Goal: Information Seeking & Learning: Learn about a topic

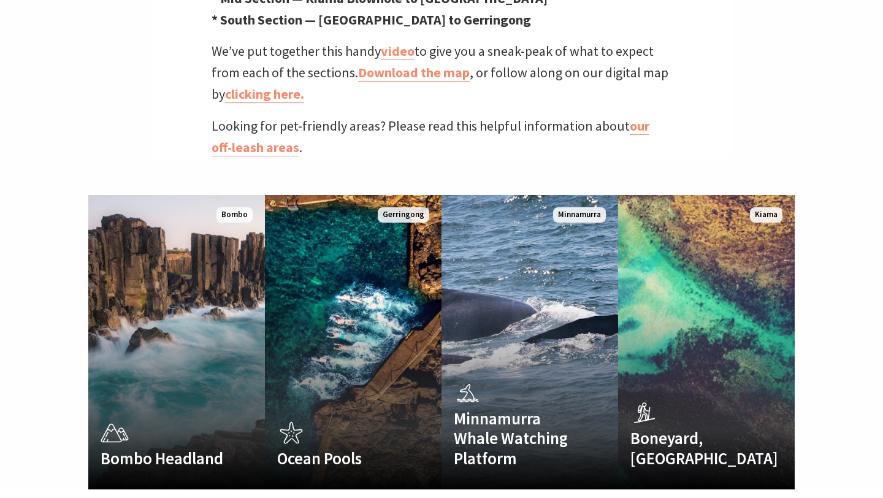
scroll to position [656, 0]
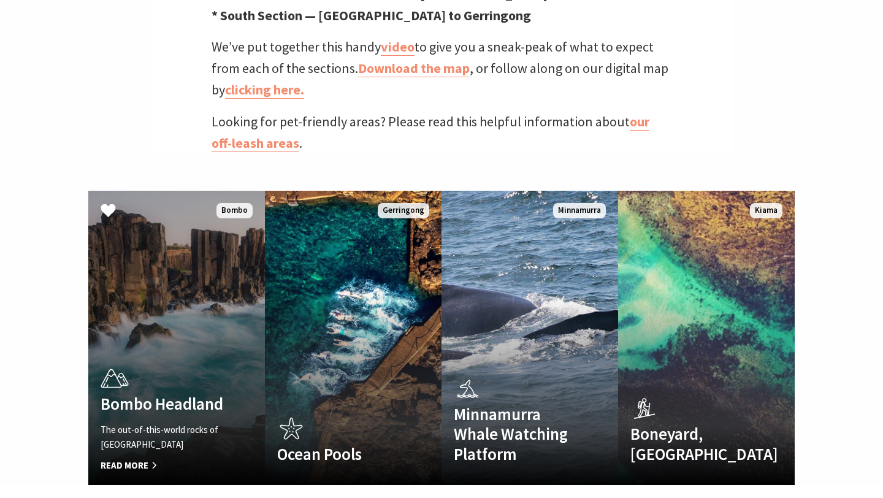
click at [210, 299] on link "Bombo Headland The out-of-this-world rocks of Bombo Headland Read More Bombo" at bounding box center [176, 338] width 177 height 294
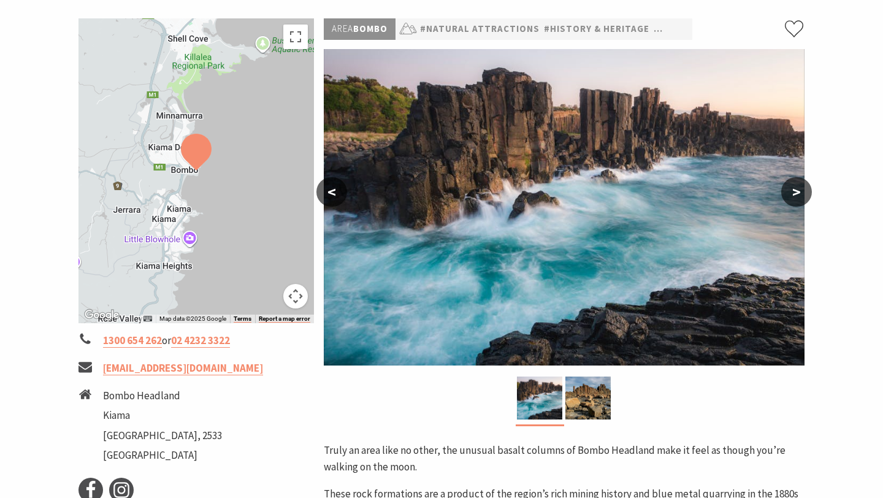
scroll to position [179, 0]
click at [799, 186] on button ">" at bounding box center [796, 191] width 31 height 29
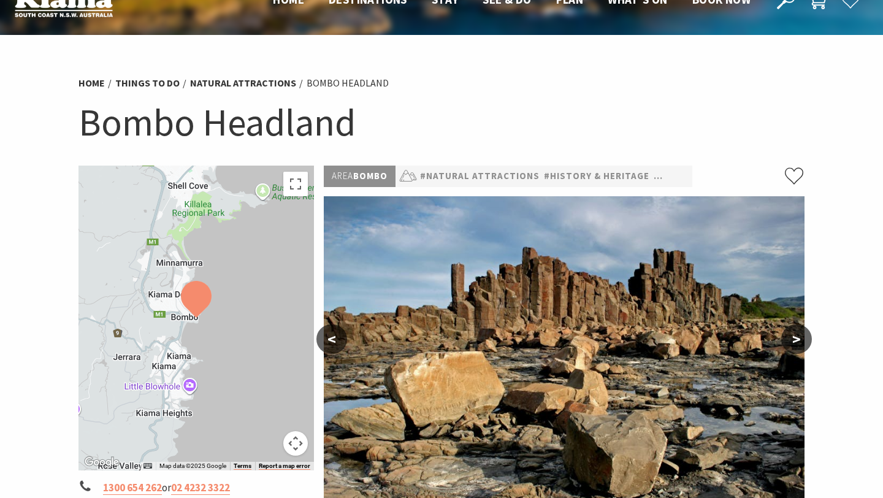
scroll to position [0, 0]
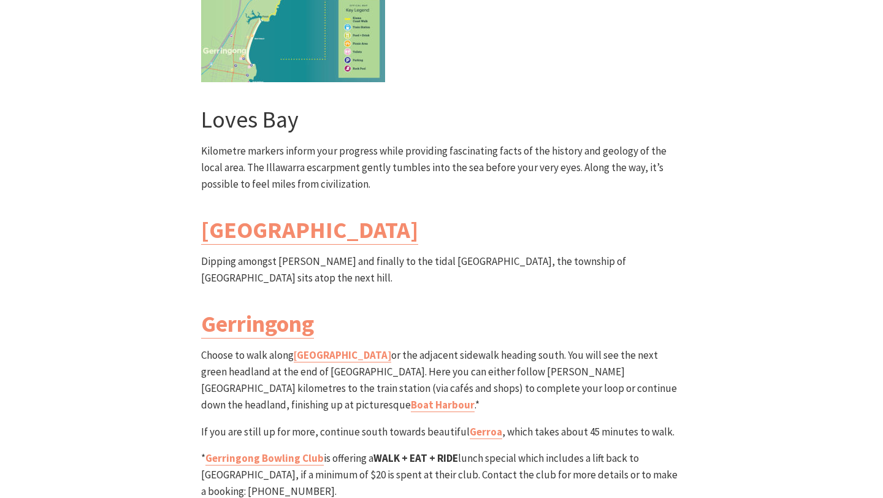
scroll to position [3412, 0]
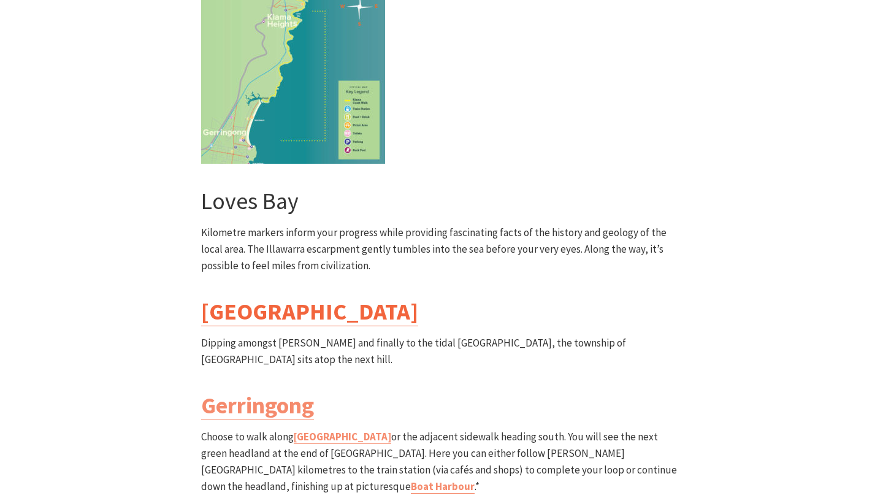
click at [276, 297] on link "Werri Lagoon" at bounding box center [309, 311] width 217 height 29
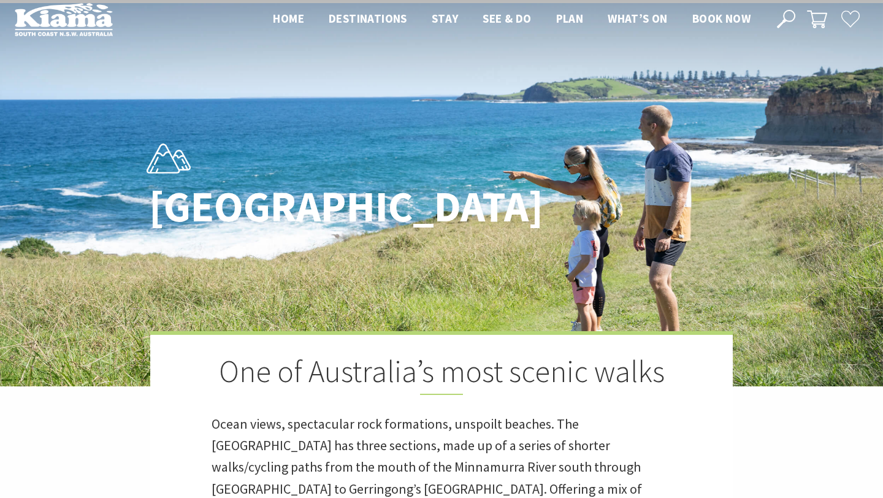
scroll to position [0, 0]
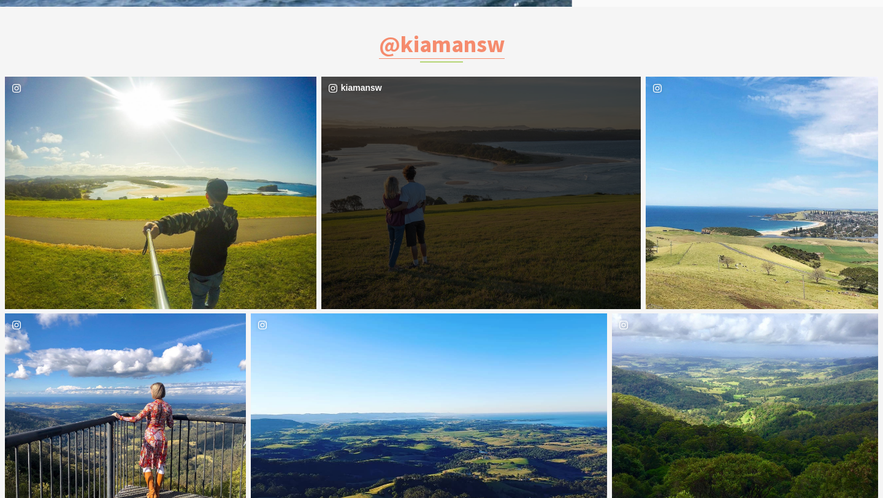
scroll to position [2325, 0]
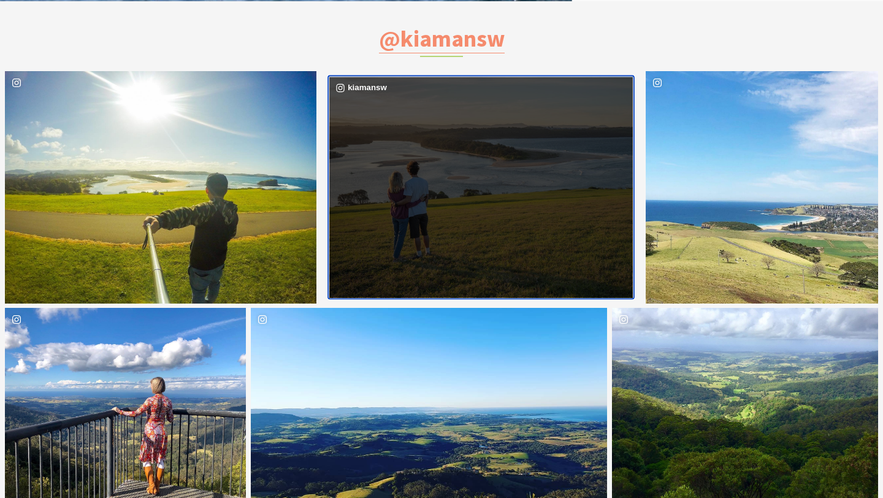
click at [460, 210] on div "image gallery, click to learn more about photo: The view over #minnamurrariver …" at bounding box center [405, 187] width 152 height 221
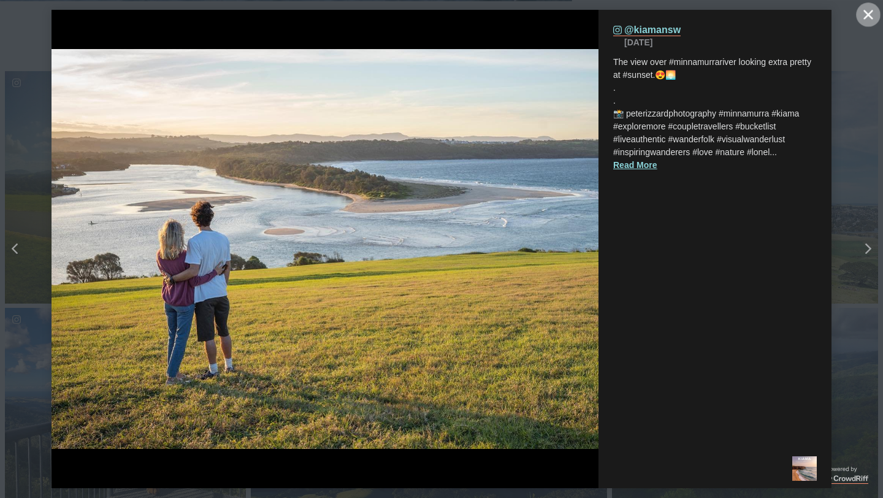
click at [860, 10] on button "Close" at bounding box center [868, 14] width 25 height 25
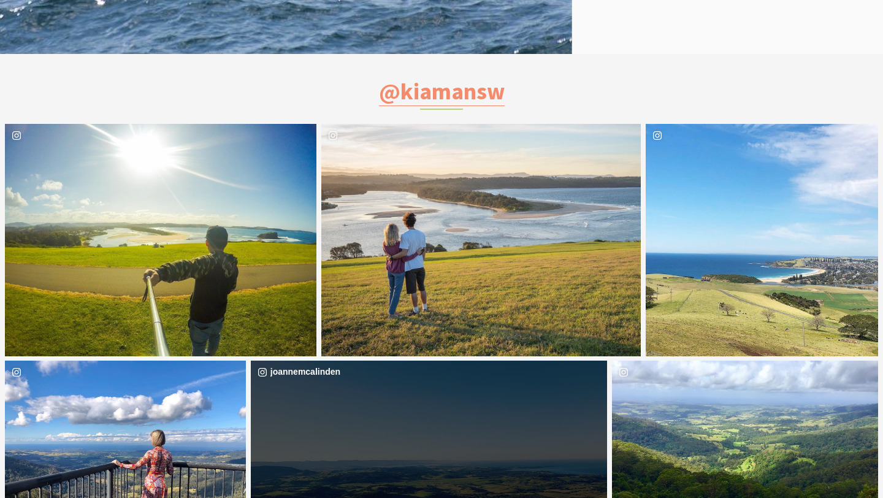
scroll to position [2271, 0]
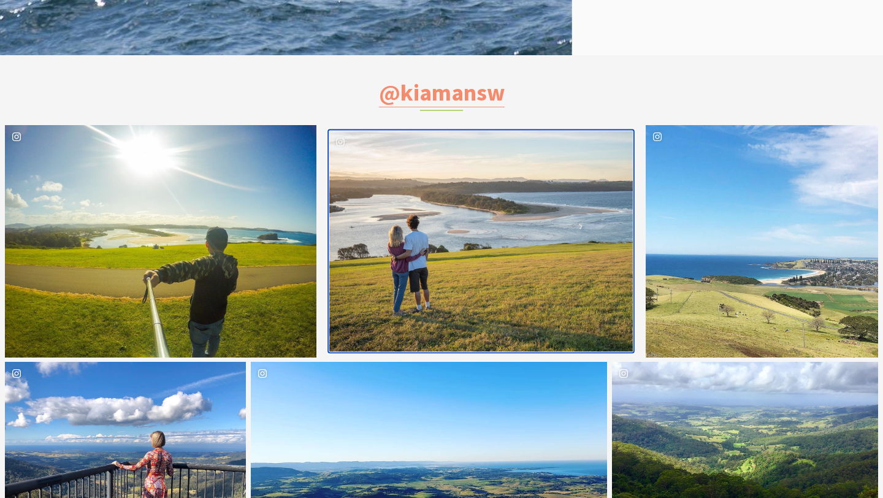
click at [449, 178] on div "image gallery, click to learn more about photo: The view over #minnamurrariver …" at bounding box center [405, 241] width 152 height 221
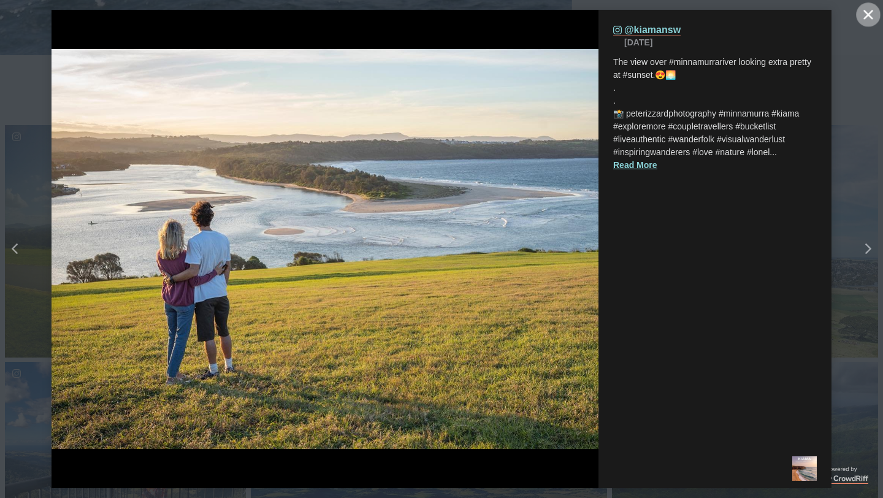
click at [868, 9] on button "Close" at bounding box center [868, 14] width 25 height 25
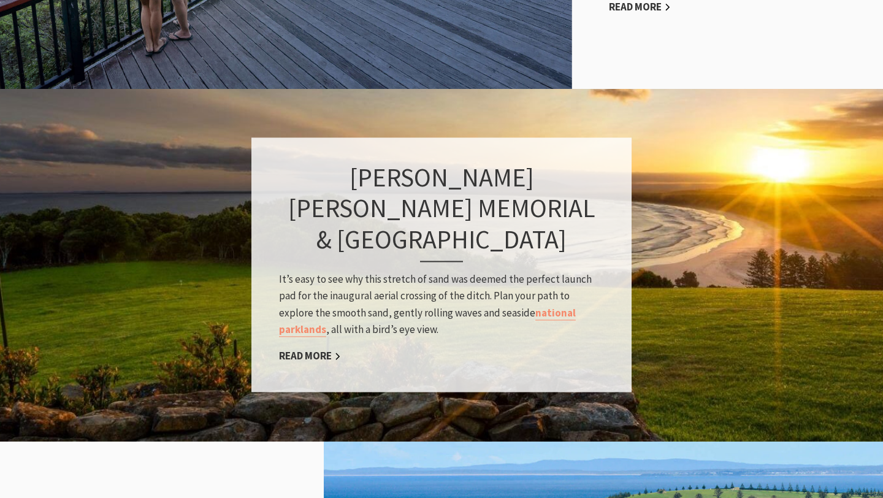
scroll to position [830, 0]
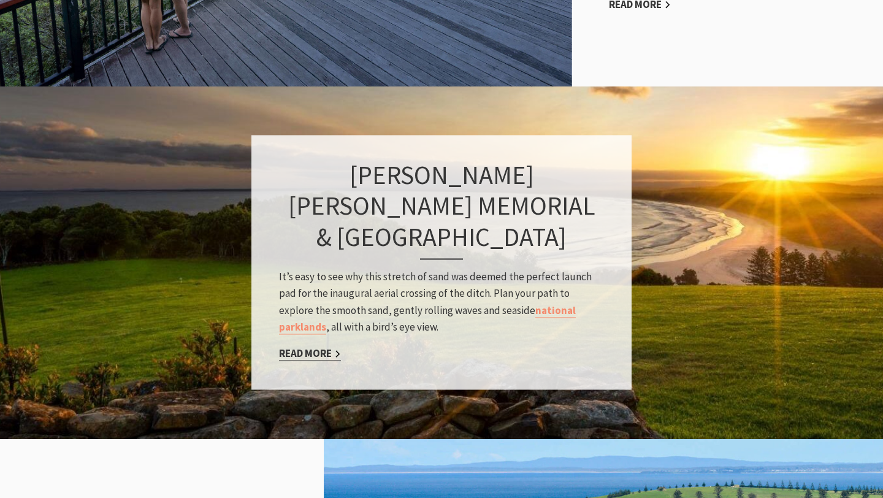
click at [321, 359] on link "Read More" at bounding box center [310, 353] width 62 height 14
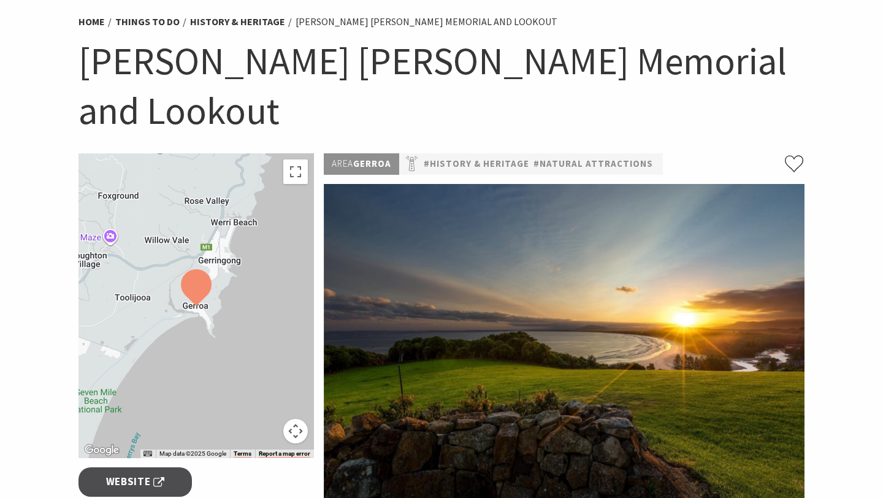
scroll to position [92, 0]
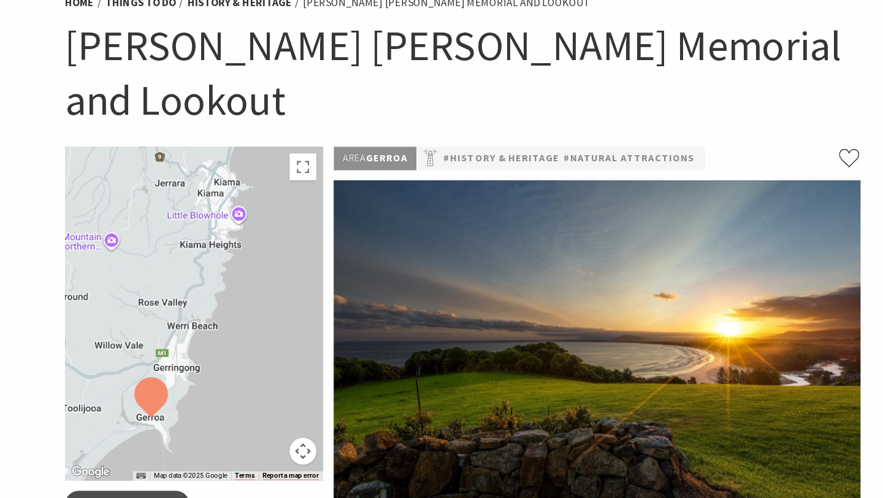
drag, startPoint x: 236, startPoint y: 234, endPoint x: 196, endPoint y: 332, distance: 106.4
click at [196, 332] on div at bounding box center [195, 306] width 235 height 305
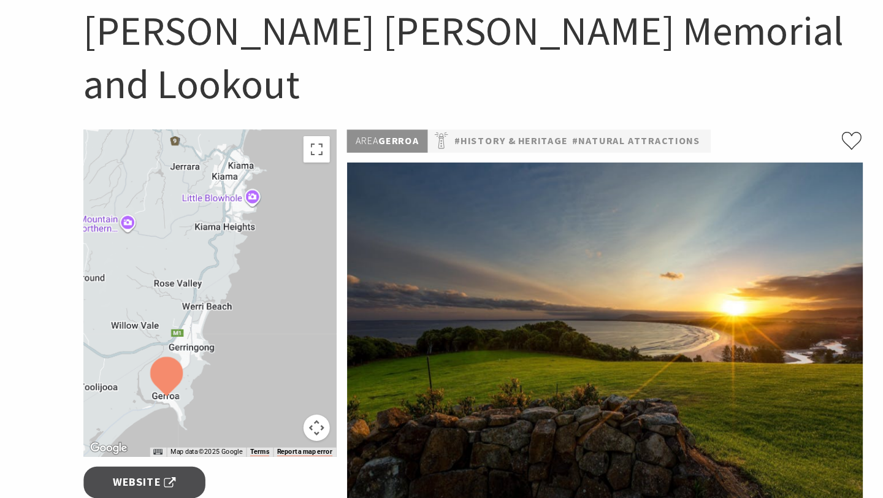
scroll to position [0, 0]
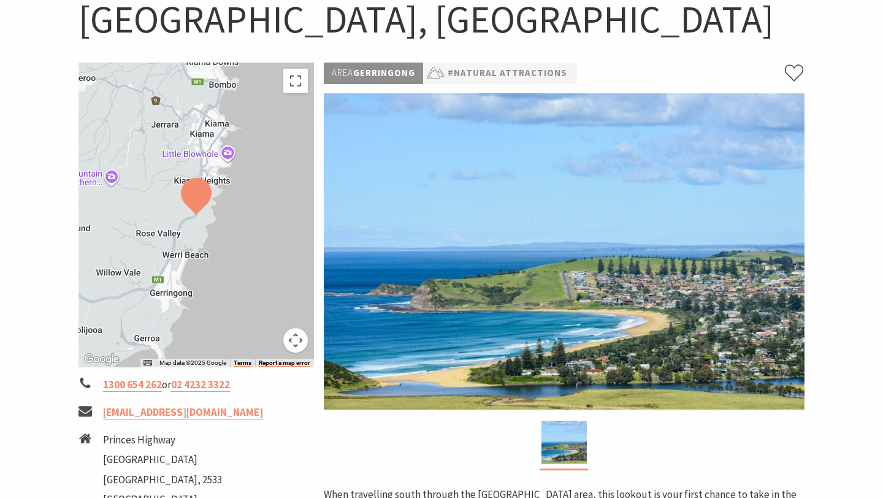
scroll to position [138, 0]
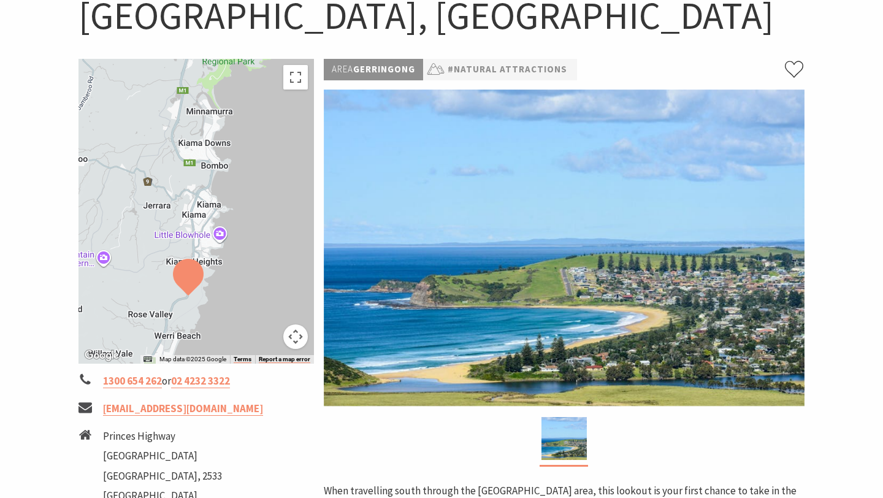
drag, startPoint x: 219, startPoint y: 101, endPoint x: 210, endPoint y: 186, distance: 85.6
click at [210, 187] on div at bounding box center [195, 211] width 235 height 305
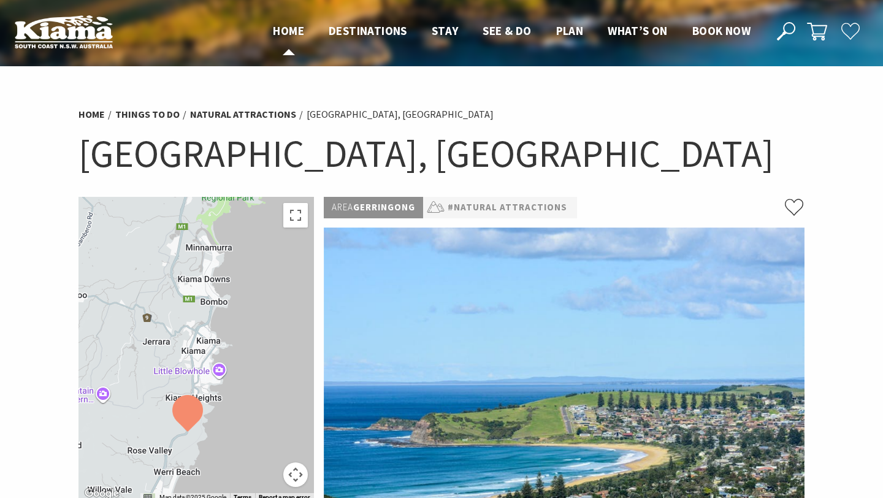
click at [281, 34] on span "Home" at bounding box center [288, 30] width 31 height 15
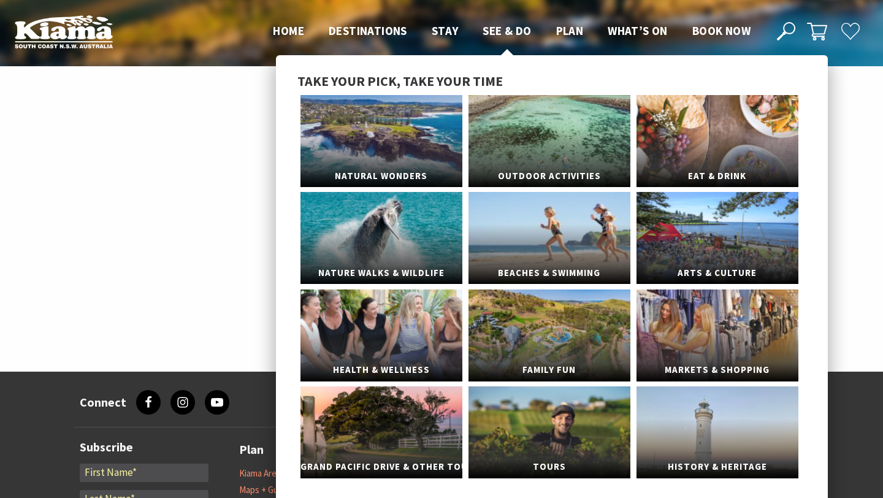
click at [509, 31] on span "See & Do" at bounding box center [506, 30] width 48 height 15
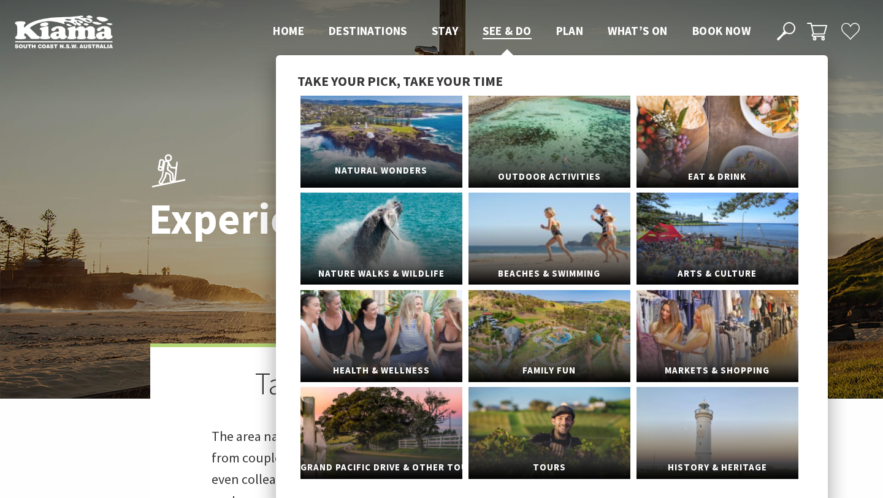
click at [405, 174] on span "Natural Wonders" at bounding box center [381, 170] width 162 height 23
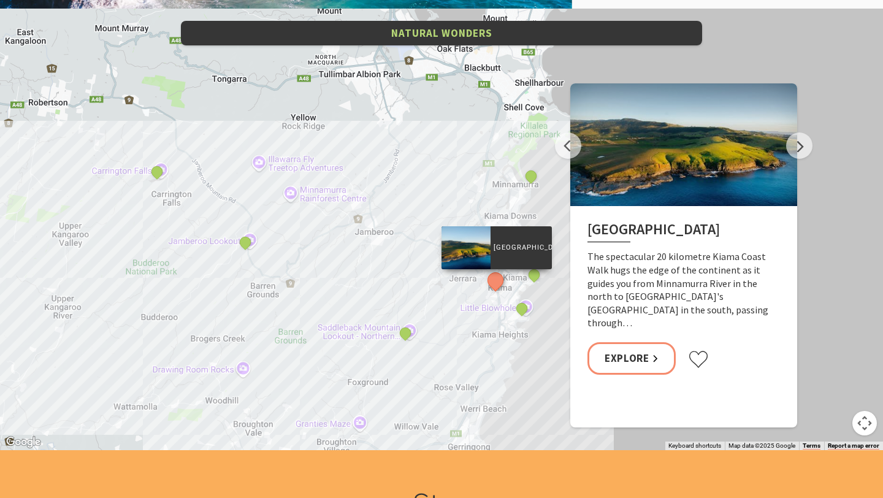
scroll to position [2421, 0]
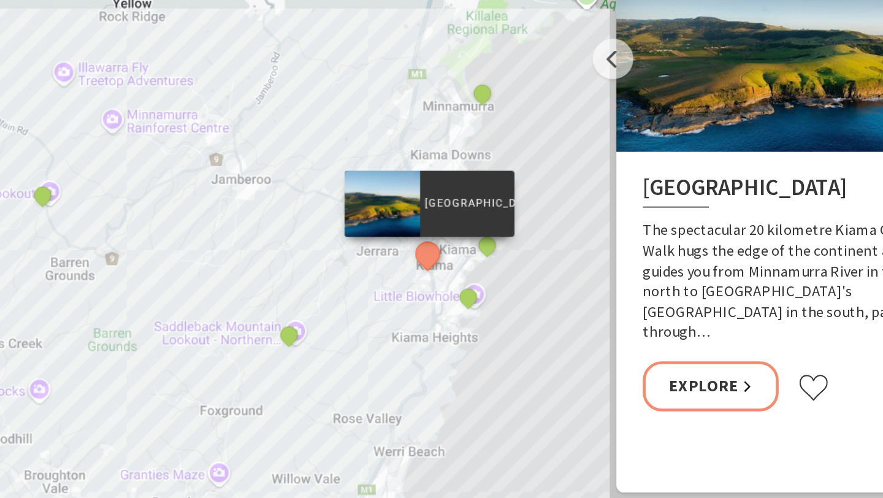
drag, startPoint x: 504, startPoint y: 300, endPoint x: 453, endPoint y: 292, distance: 51.5
click at [453, 292] on div "Kiama Coast Walk Rangoon Island, Minnamurra Jamberoo lookout Saddleback Mountai…" at bounding box center [834, 496] width 883 height 552
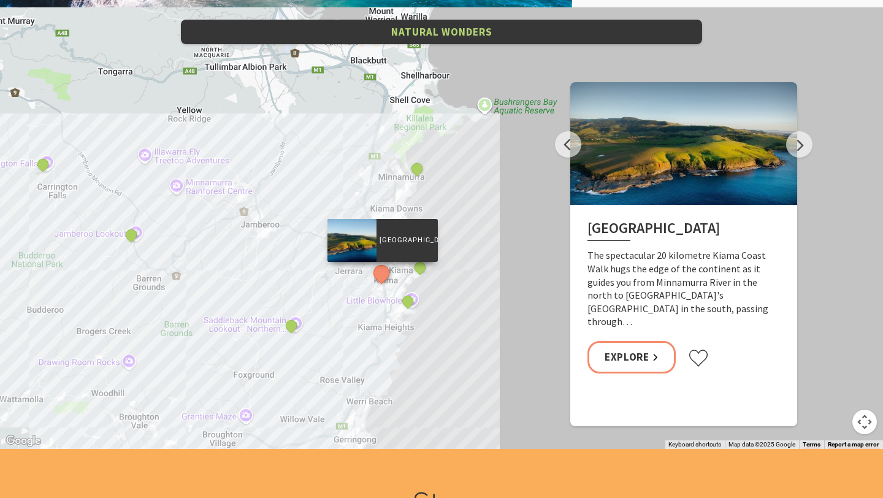
drag, startPoint x: 462, startPoint y: 352, endPoint x: 393, endPoint y: 357, distance: 68.2
click at [393, 356] on div "Kiama Coast Walk Rangoon Island, Minnamurra Jamberoo lookout Saddleback Mountai…" at bounding box center [817, 506] width 883 height 552
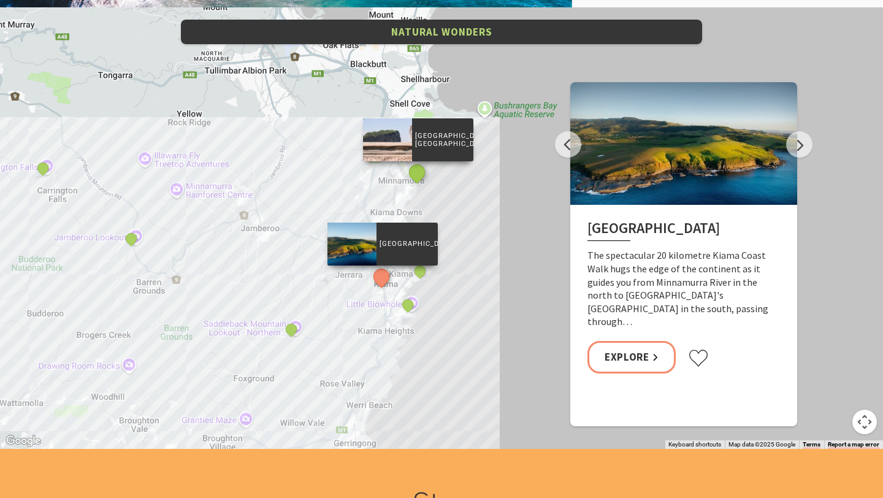
click at [418, 173] on button "See detail about Rangoon Island, Minnamurra" at bounding box center [416, 172] width 23 height 23
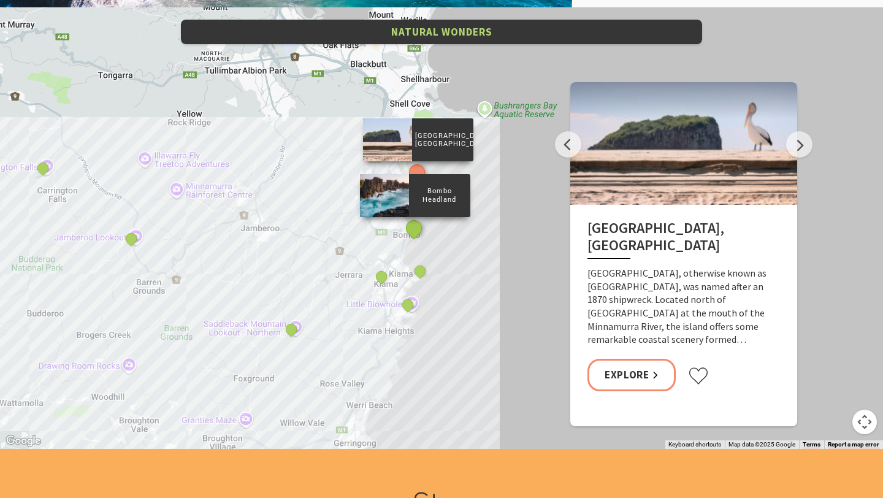
click at [416, 227] on button "See detail about Bombo Headland" at bounding box center [413, 227] width 23 height 23
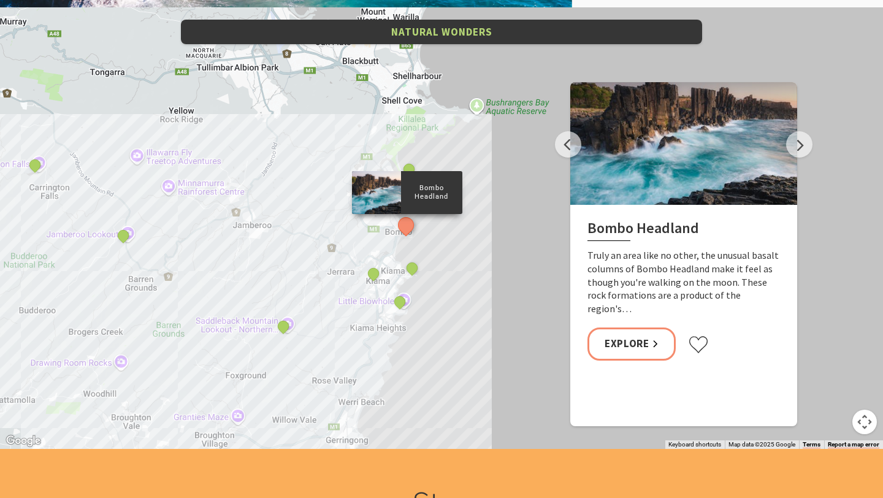
drag, startPoint x: 189, startPoint y: 295, endPoint x: 181, endPoint y: 291, distance: 9.0
click at [181, 291] on div "Kiama Coast Walk Rangoon Island, Minnamurra Jamberoo lookout Saddleback Mountai…" at bounding box center [441, 227] width 883 height 441
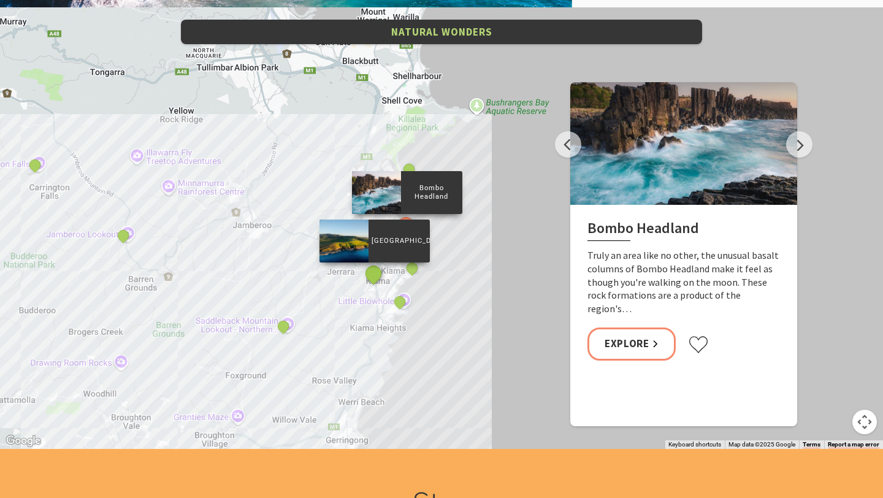
click at [373, 275] on button "See detail about Kiama Coast Walk" at bounding box center [373, 273] width 23 height 23
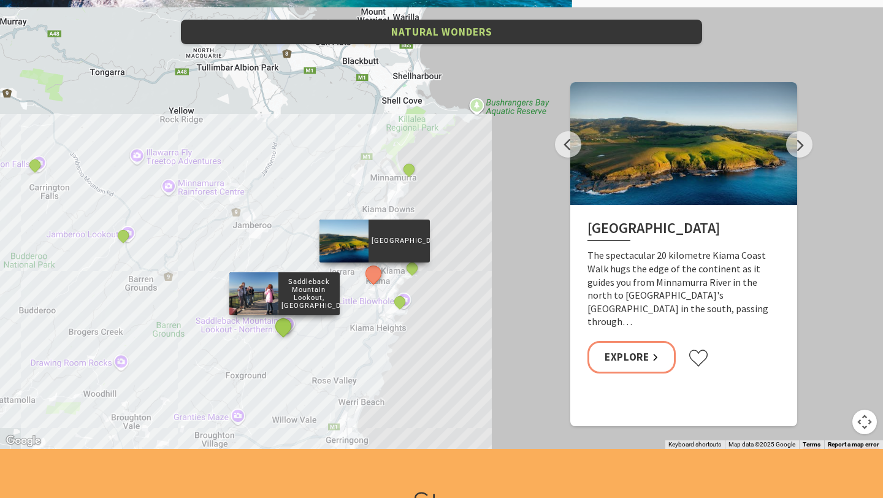
click at [283, 324] on button "See detail about Saddleback Mountain Lookout, Kiama" at bounding box center [283, 325] width 23 height 23
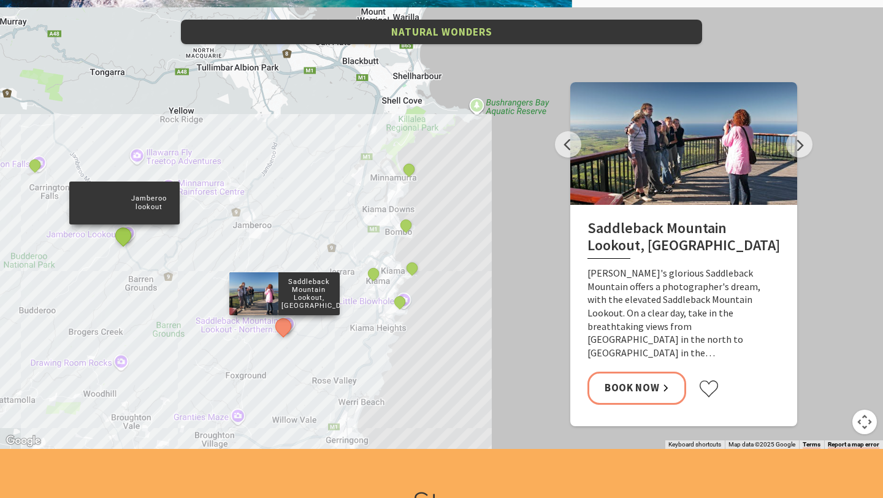
click at [124, 234] on button "See detail about Jamberoo lookout" at bounding box center [123, 235] width 23 height 23
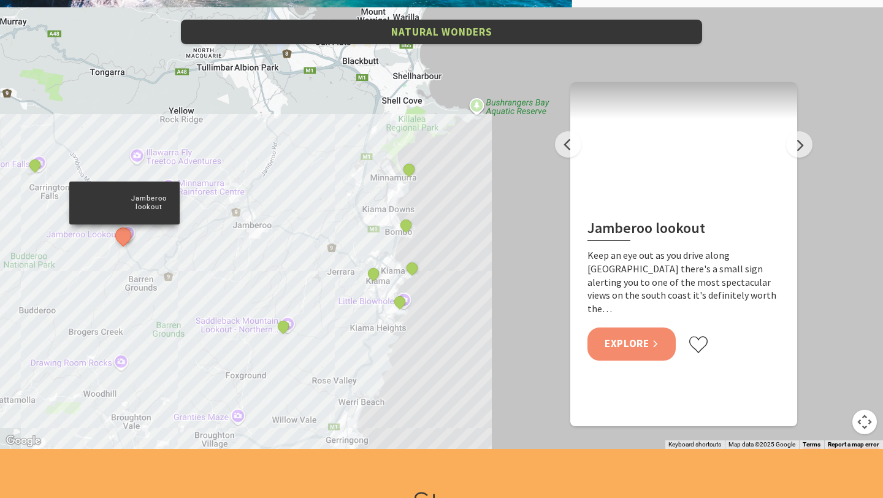
click at [638, 331] on link "Explore" at bounding box center [631, 343] width 88 height 32
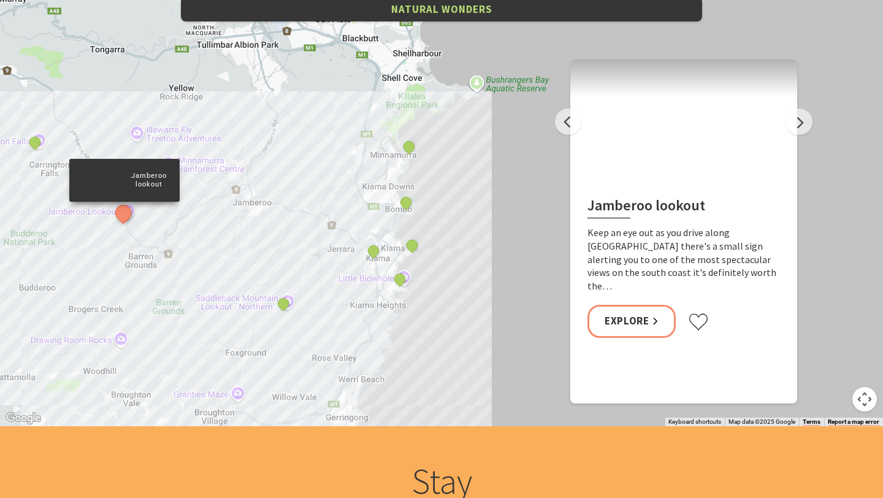
scroll to position [2424, 0]
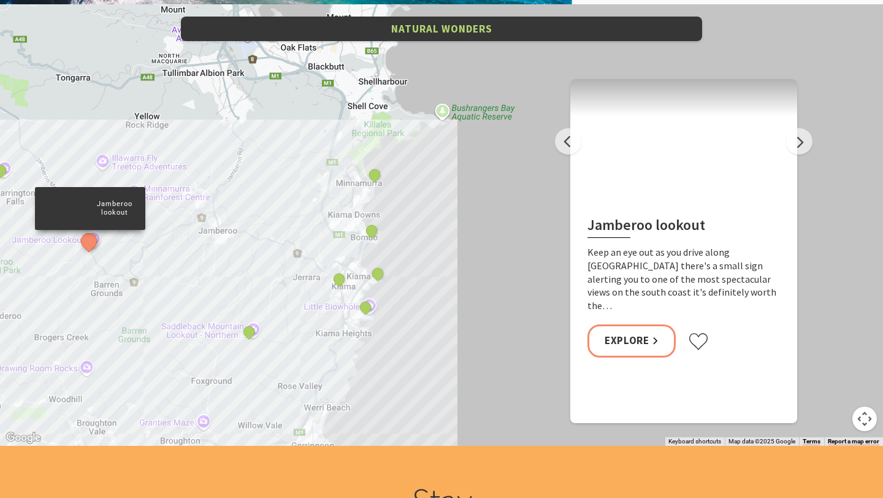
drag, startPoint x: 292, startPoint y: 355, endPoint x: 251, endPoint y: 361, distance: 42.0
click at [253, 361] on div "Kiama Coast Walk Rangoon Island, Minnamurra Jamberoo lookout Saddleback Mountai…" at bounding box center [441, 224] width 883 height 441
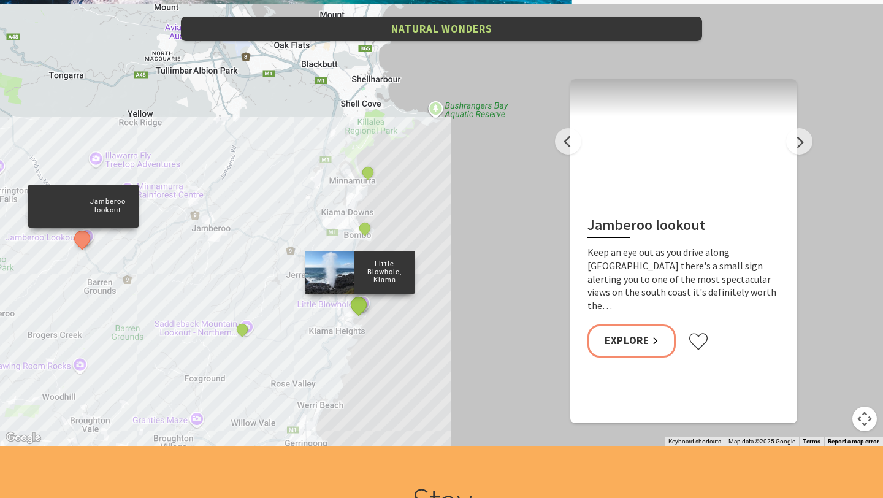
click at [359, 306] on button "See detail about Little Blowhole, Kiama" at bounding box center [359, 304] width 23 height 23
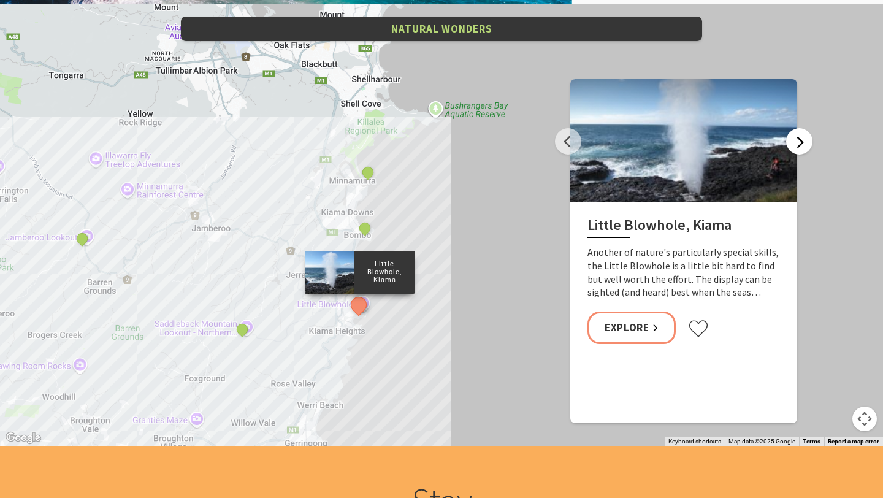
click at [799, 142] on button "Next" at bounding box center [799, 141] width 26 height 26
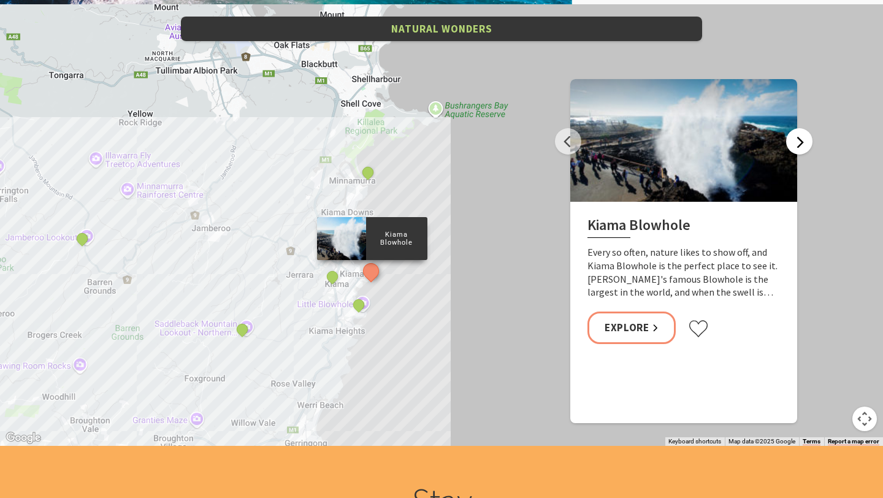
click at [799, 142] on button "Next" at bounding box center [799, 141] width 26 height 26
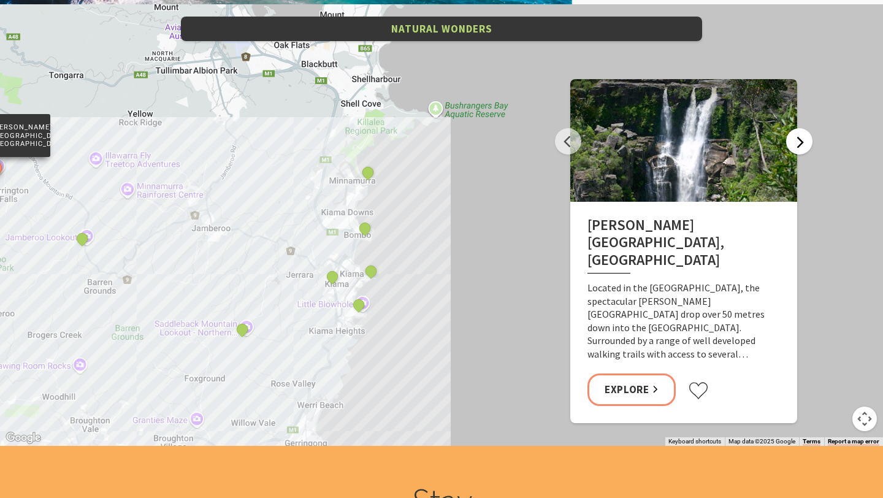
click at [799, 142] on button "Next" at bounding box center [799, 141] width 26 height 26
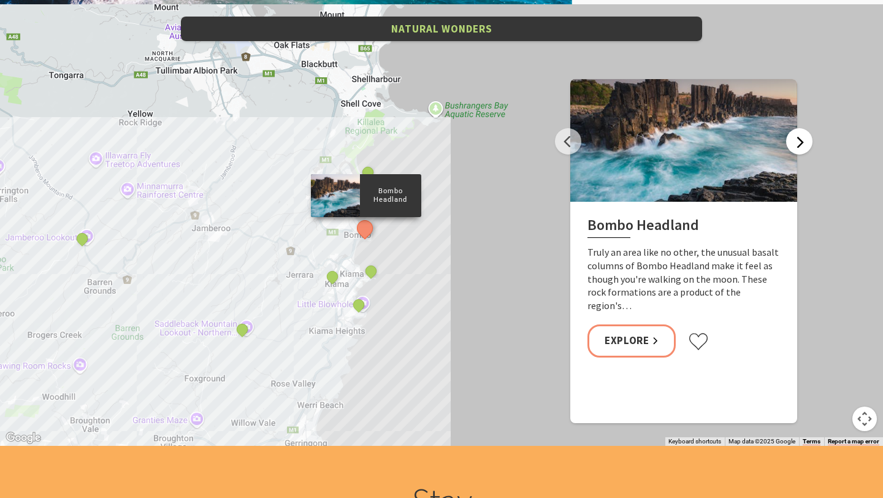
click at [799, 142] on button "Next" at bounding box center [799, 141] width 26 height 26
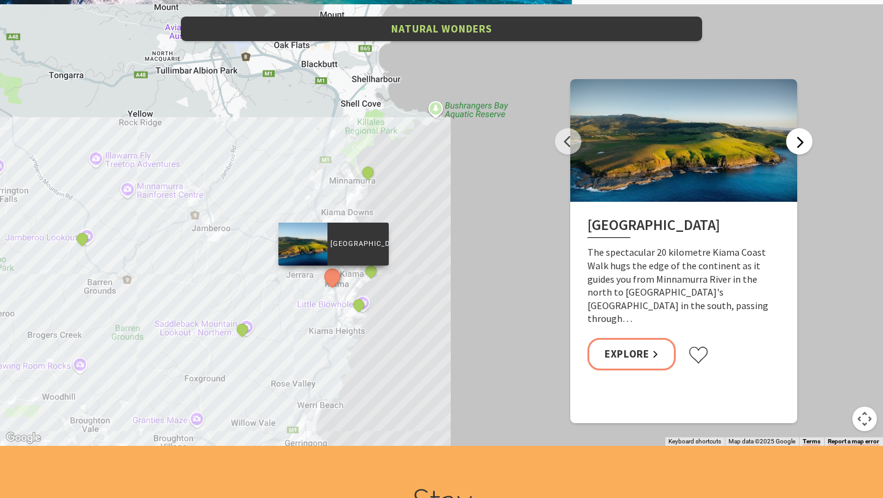
click at [799, 142] on button "Next" at bounding box center [799, 141] width 26 height 26
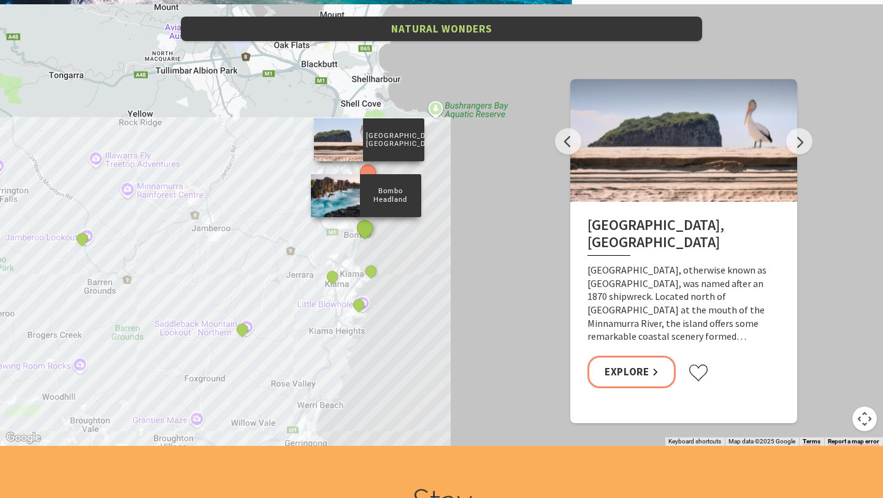
click at [367, 233] on button "See detail about Bombo Headland" at bounding box center [364, 227] width 23 height 23
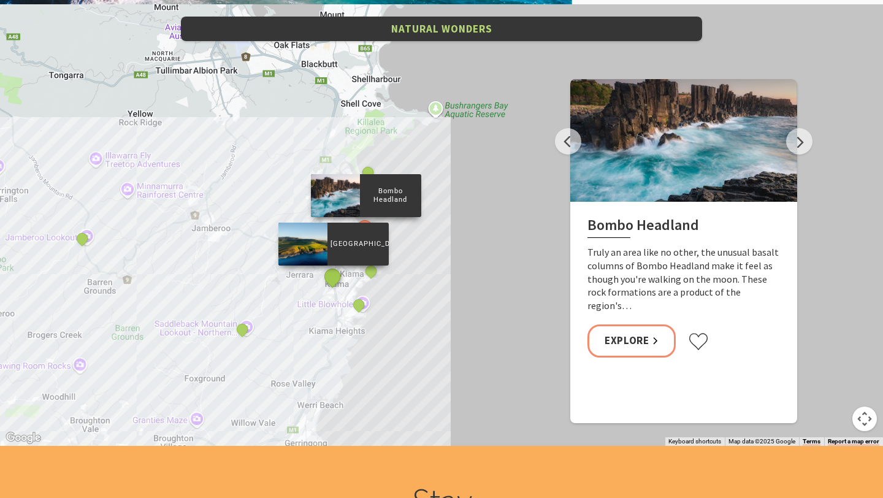
click at [329, 281] on button "See detail about Kiama Coast Walk" at bounding box center [332, 276] width 23 height 23
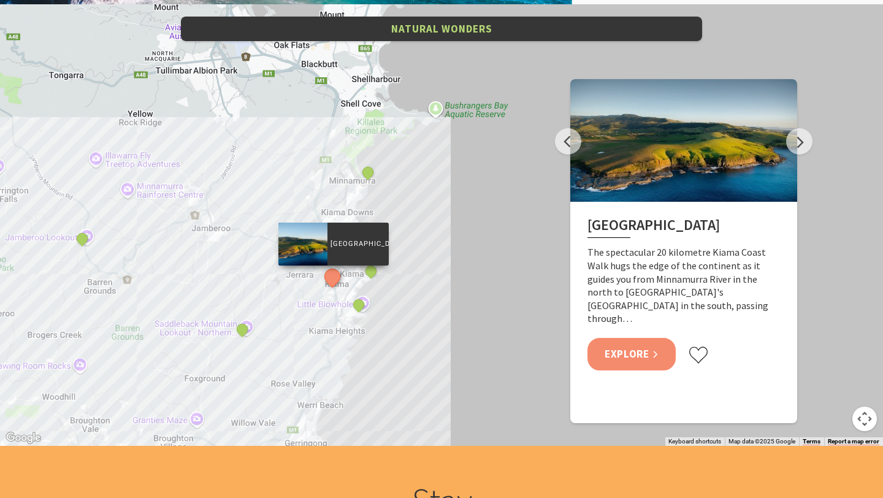
click at [623, 338] on link "Explore" at bounding box center [631, 354] width 88 height 32
